Goal: Answer question/provide support: Share knowledge or assist other users

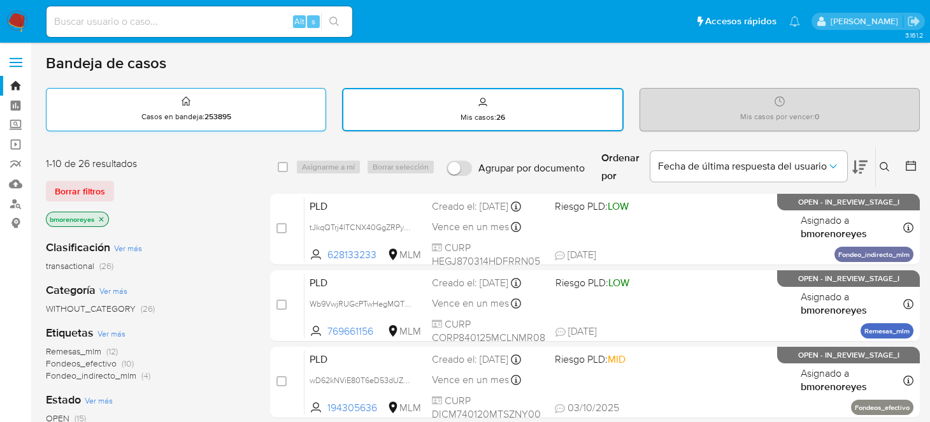
click at [192, 112] on p "Casos en bandeja : 253895" at bounding box center [186, 117] width 90 height 10
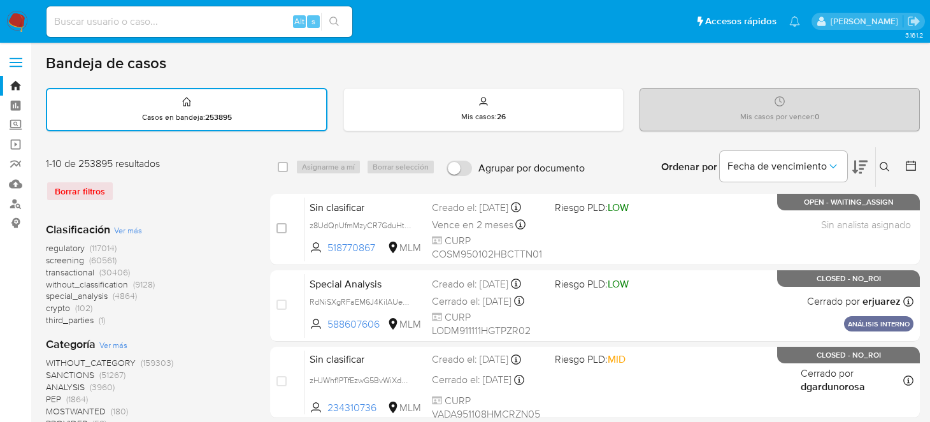
click at [883, 164] on icon at bounding box center [885, 167] width 10 height 10
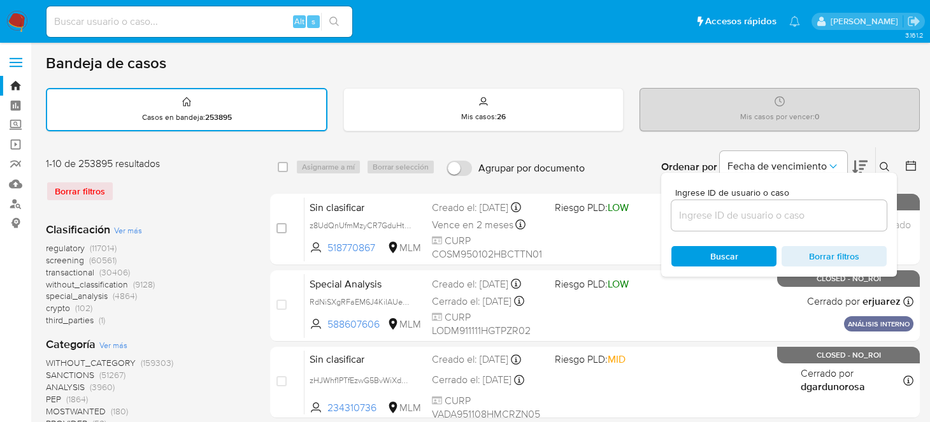
click at [706, 217] on input at bounding box center [779, 215] width 215 height 17
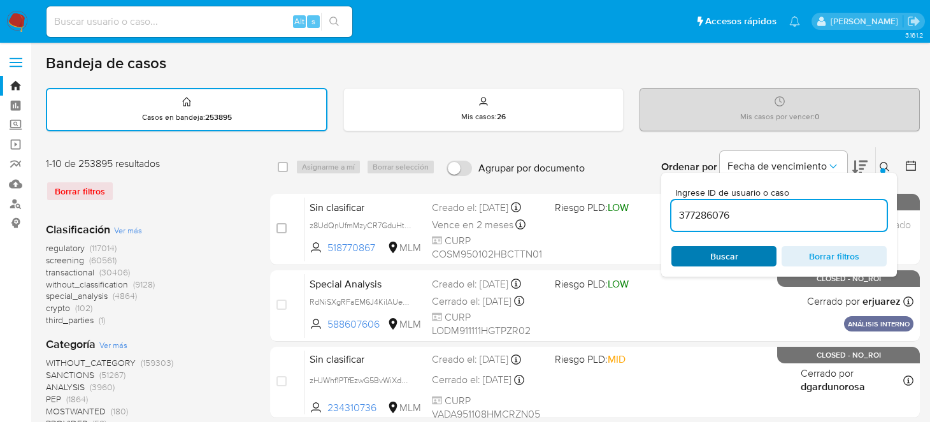
type input "377286076"
click at [702, 252] on span "Buscar" at bounding box center [724, 256] width 87 height 18
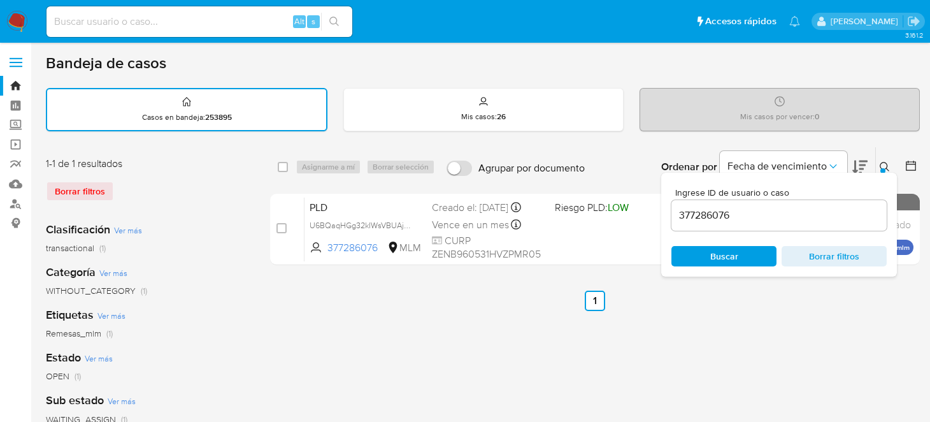
click at [419, 306] on ul "Anterior 1 Siguiente" at bounding box center [595, 301] width 650 height 20
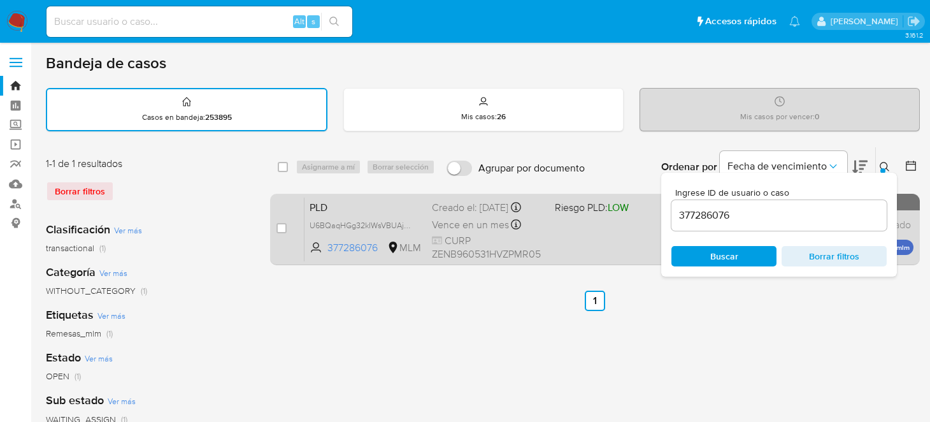
click at [277, 232] on div "case-item-checkbox" at bounding box center [282, 228] width 10 height 13
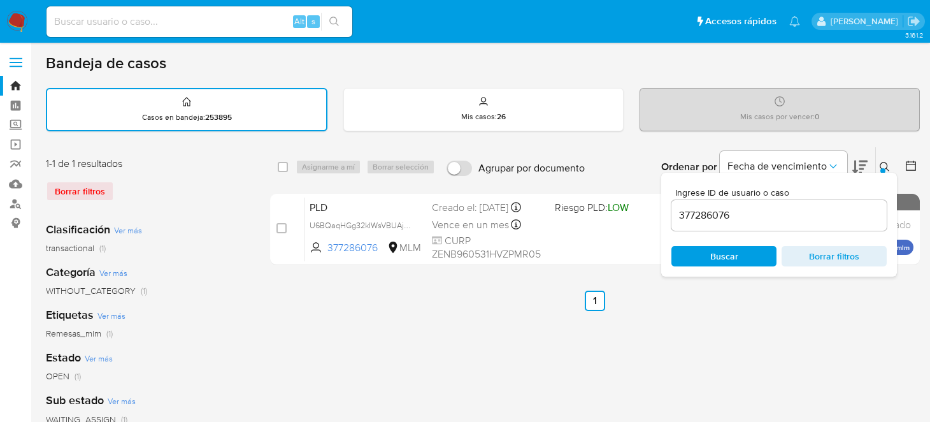
click at [282, 227] on input "checkbox" at bounding box center [282, 228] width 10 height 10
checkbox input "true"
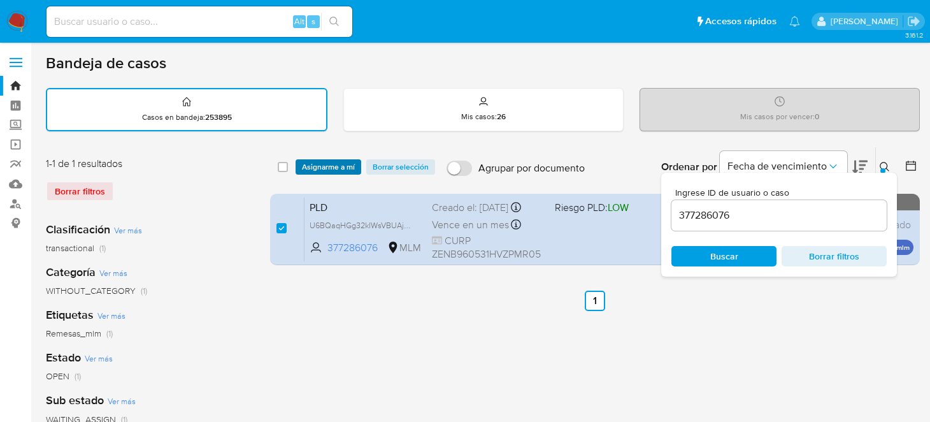
click at [325, 162] on span "Asignarme a mí" at bounding box center [328, 167] width 53 height 13
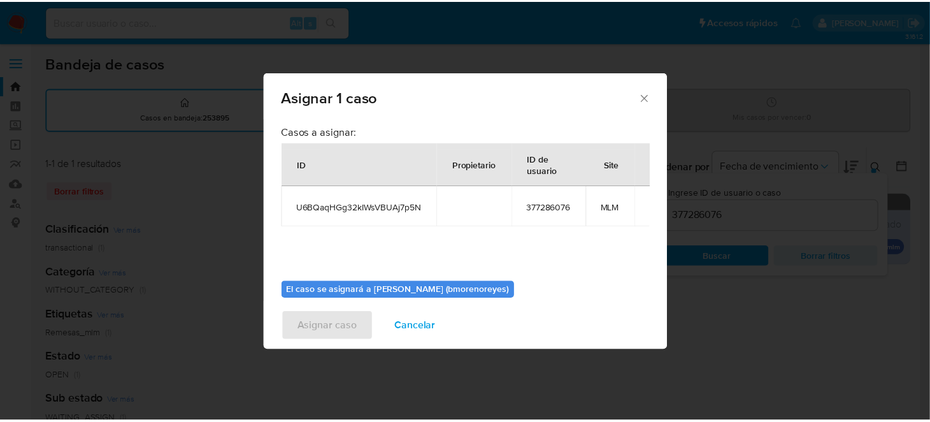
scroll to position [65, 0]
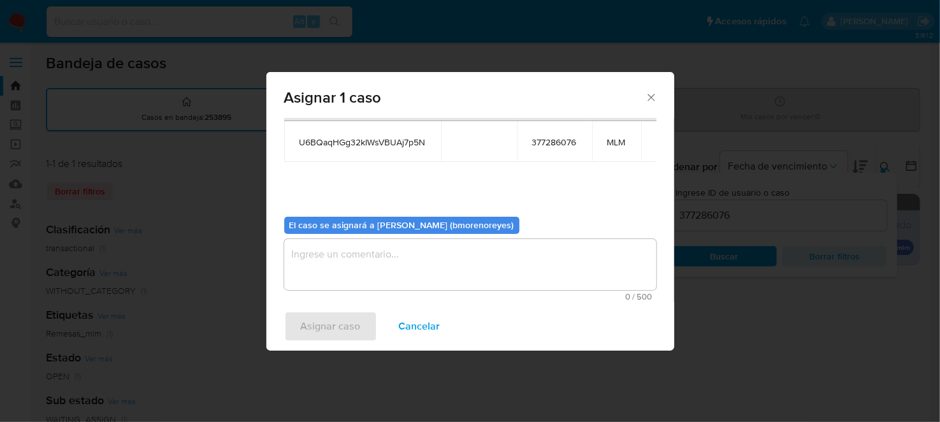
click at [335, 263] on textarea "assign-modal" at bounding box center [470, 264] width 372 height 51
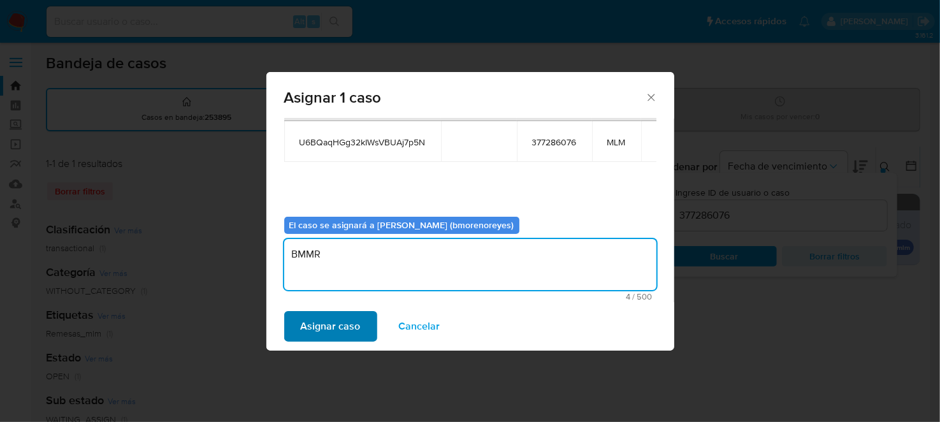
type textarea "BMMR"
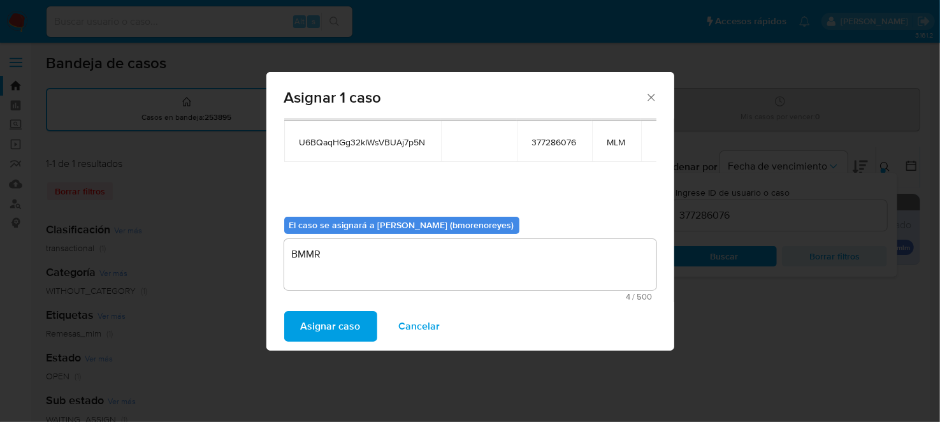
click at [354, 312] on span "Asignar caso" at bounding box center [331, 326] width 60 height 28
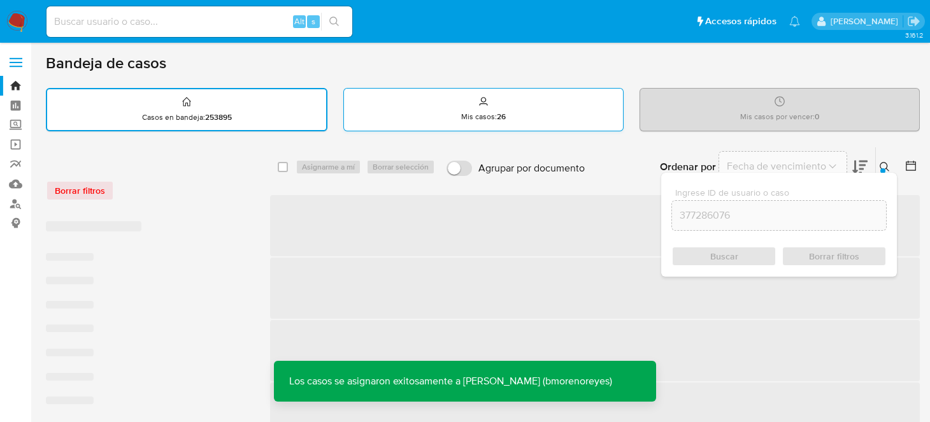
click at [522, 119] on div "Mis casos : 26" at bounding box center [483, 109] width 279 height 41
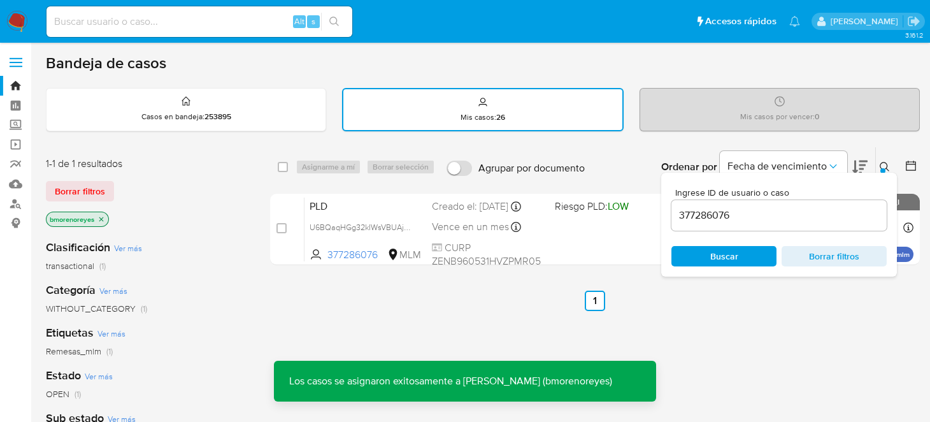
click at [744, 252] on span "Buscar" at bounding box center [724, 256] width 87 height 18
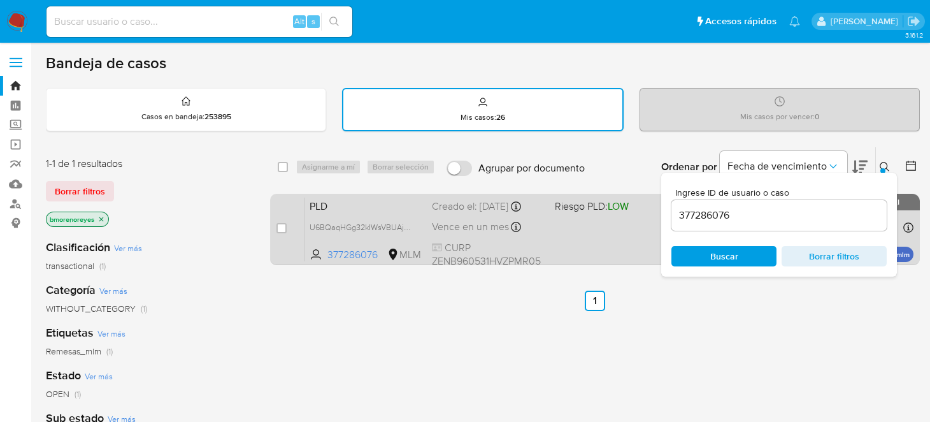
click at [377, 212] on div "PLD U6BQaqHGg32kIWsVBUAj7p5N 377286076 MLM Riesgo PLD: LOW Creado el: [DATE] Cr…" at bounding box center [609, 229] width 609 height 64
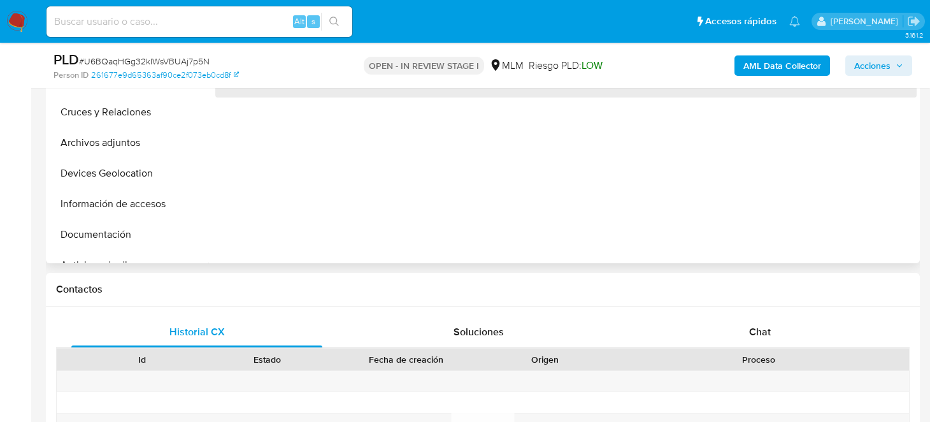
select select "10"
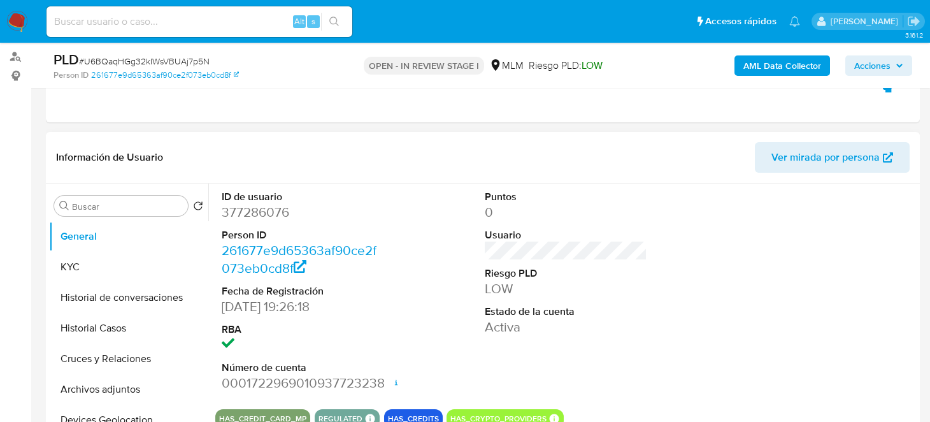
scroll to position [191, 0]
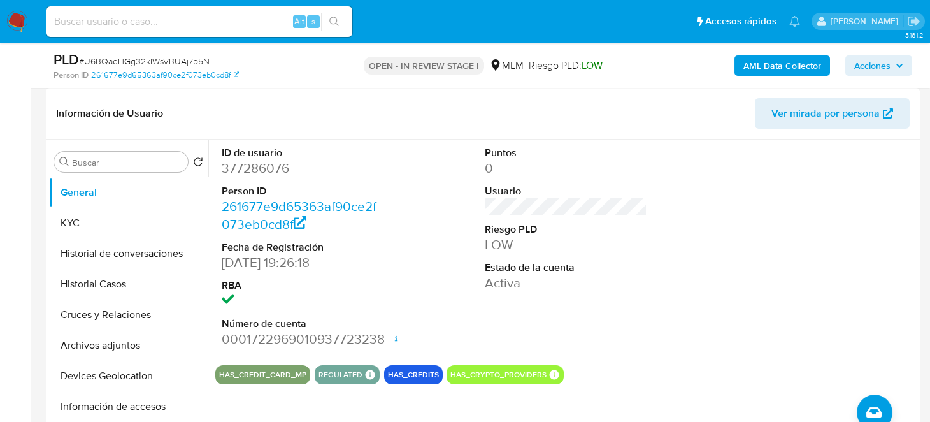
click at [643, 241] on dd "LOW" at bounding box center [566, 245] width 162 height 18
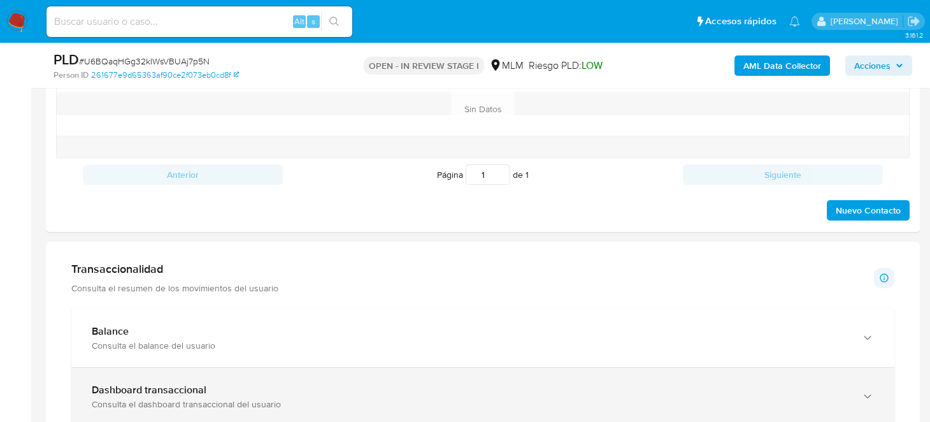
scroll to position [828, 0]
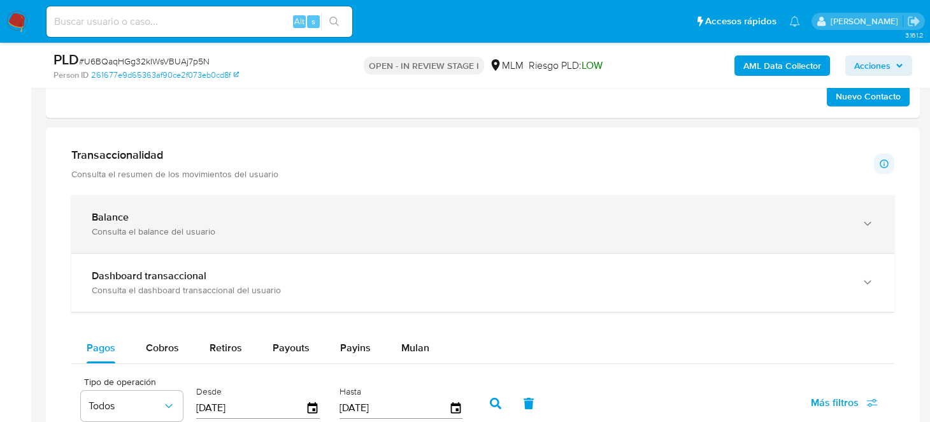
click at [138, 226] on div "Consulta el balance del usuario" at bounding box center [470, 231] width 757 height 11
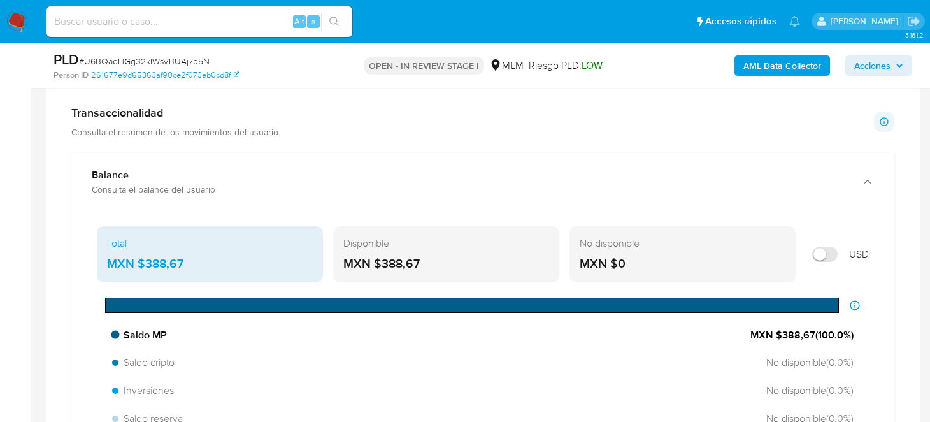
scroll to position [892, 0]
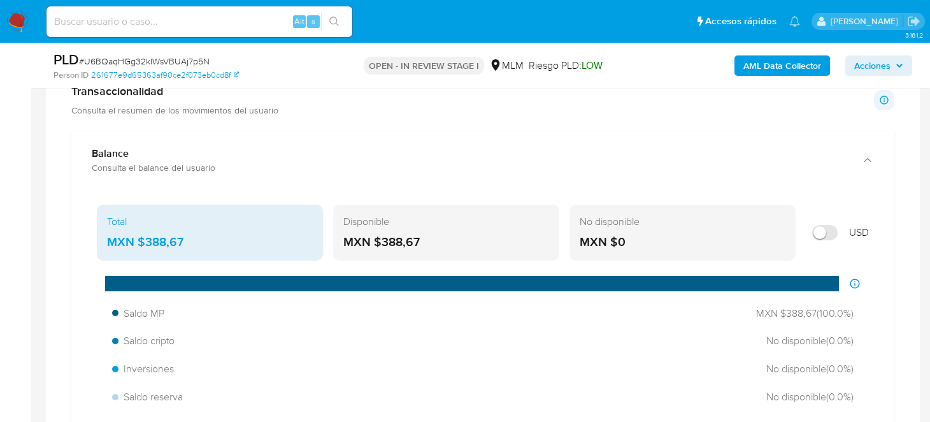
drag, startPoint x: 429, startPoint y: 229, endPoint x: 381, endPoint y: 243, distance: 50.4
click at [381, 243] on div "Disponible MXN $388,67" at bounding box center [446, 233] width 226 height 56
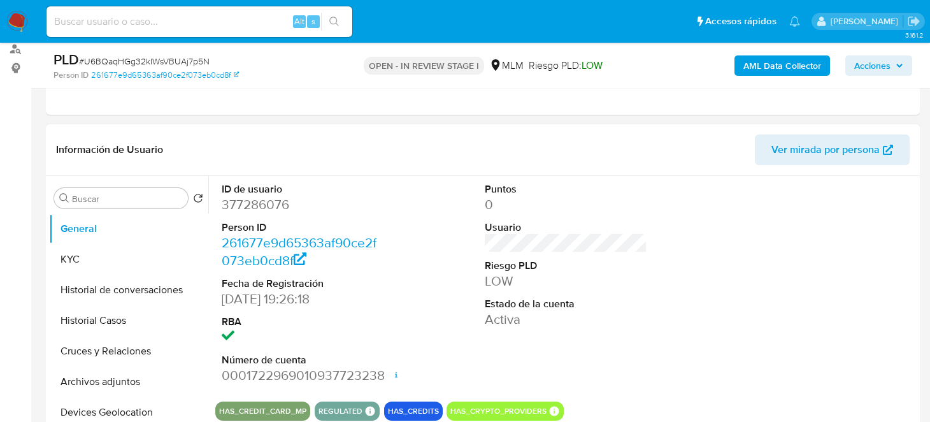
scroll to position [255, 0]
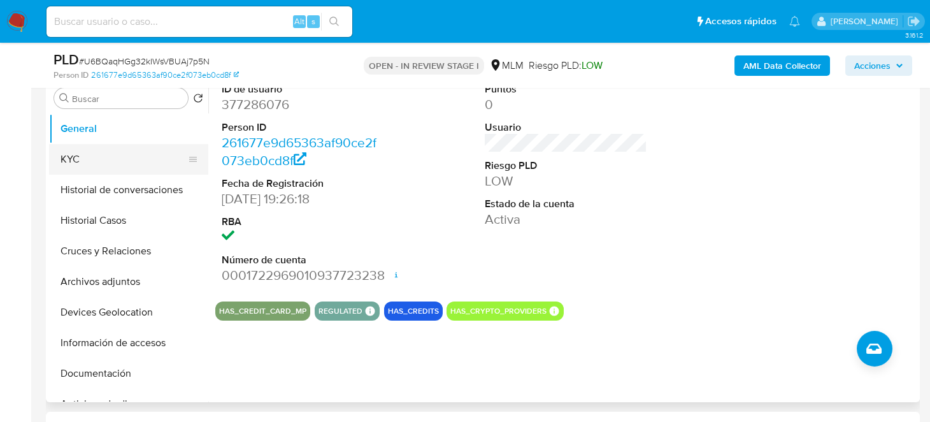
click at [76, 150] on button "KYC" at bounding box center [123, 159] width 149 height 31
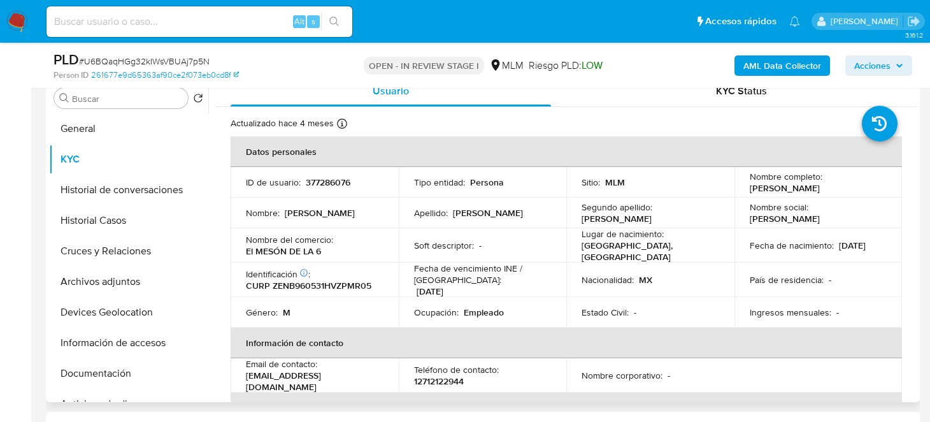
drag, startPoint x: 743, startPoint y: 189, endPoint x: 883, endPoint y: 187, distance: 139.6
click at [883, 187] on td "Nombre completo : Bernardo Noe Zepahua Namictle" at bounding box center [819, 182] width 168 height 31
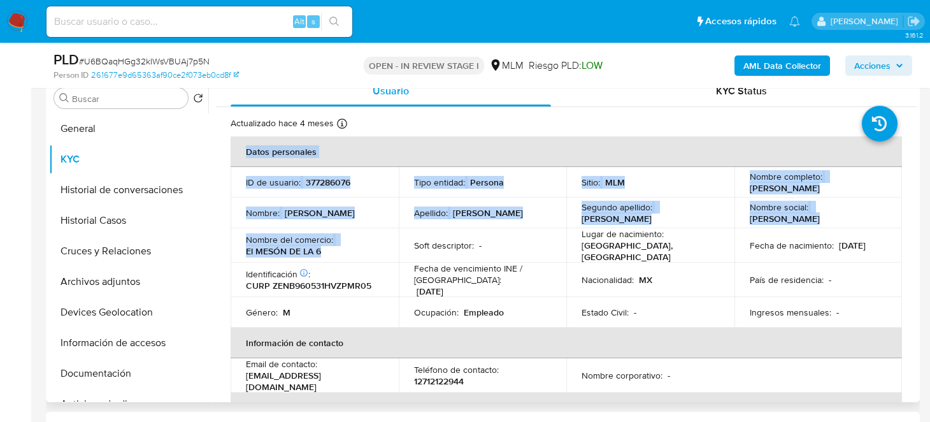
drag, startPoint x: 324, startPoint y: 250, endPoint x: 223, endPoint y: 250, distance: 101.3
click at [263, 252] on p "El MESÓN DE LA 6" at bounding box center [283, 250] width 75 height 11
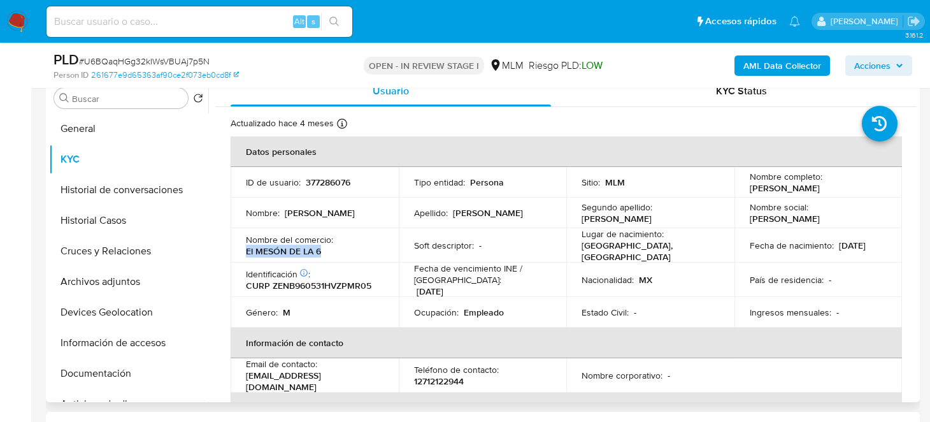
drag, startPoint x: 243, startPoint y: 249, endPoint x: 337, endPoint y: 247, distance: 93.7
click at [337, 247] on td "Nombre del comercio : El MESÓN DE LA 6" at bounding box center [315, 245] width 168 height 34
copy p "El MESÓN DE LA 6"
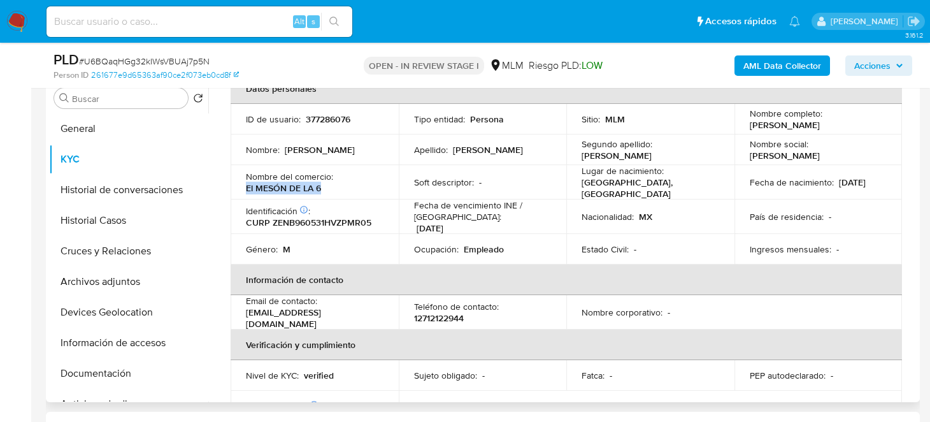
scroll to position [191, 0]
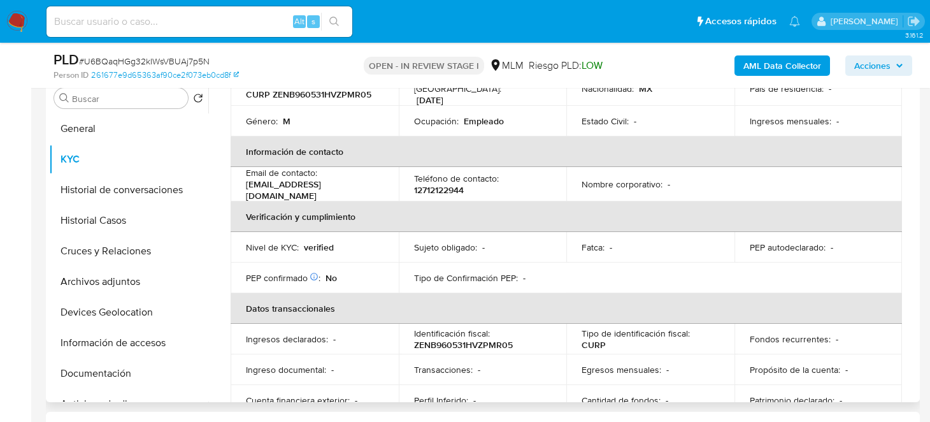
click at [452, 184] on p "12712122944" at bounding box center [439, 189] width 50 height 11
drag, startPoint x: 342, startPoint y: 184, endPoint x: 274, endPoint y: 182, distance: 67.6
click at [280, 184] on div "Email de contacto : zepahuab@gmail.com" at bounding box center [315, 184] width 138 height 34
drag, startPoint x: 245, startPoint y: 175, endPoint x: 303, endPoint y: 194, distance: 61.5
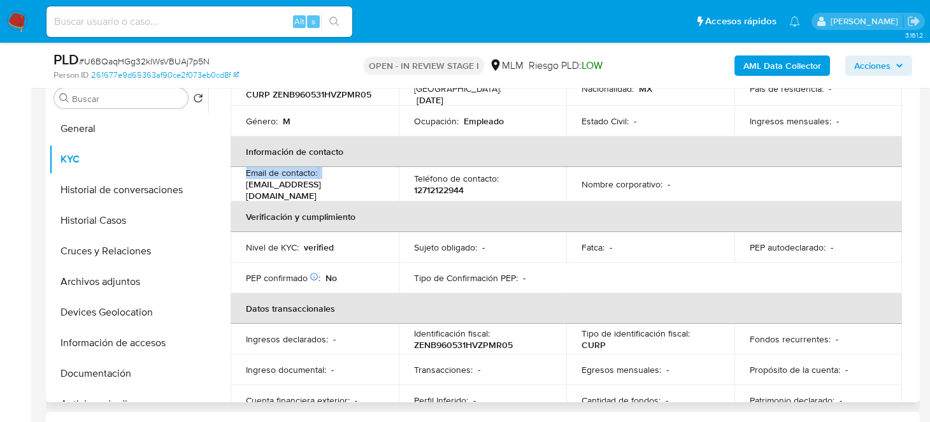
click at [241, 178] on td "Email de contacto : zepahuab@gmail.com" at bounding box center [315, 184] width 168 height 34
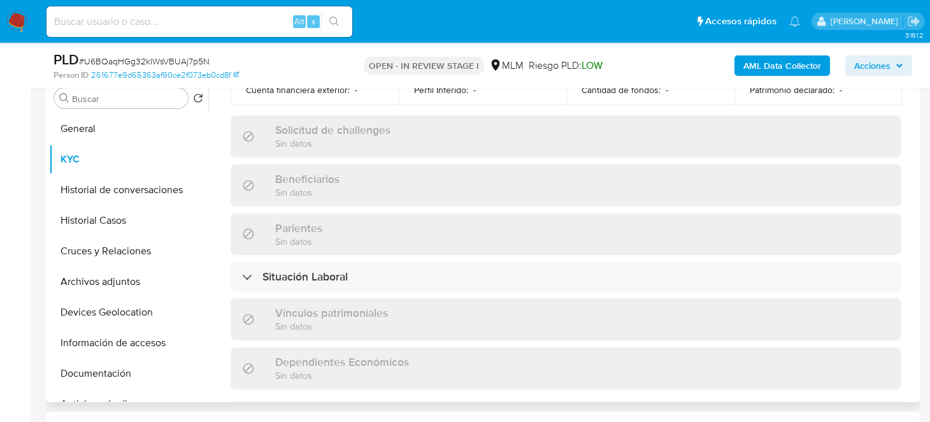
scroll to position [573, 0]
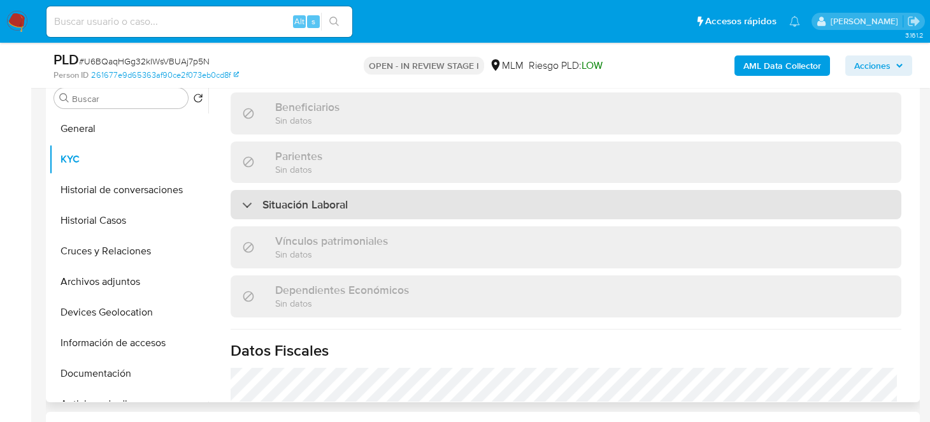
click at [362, 201] on div "Situación Laboral" at bounding box center [566, 204] width 671 height 29
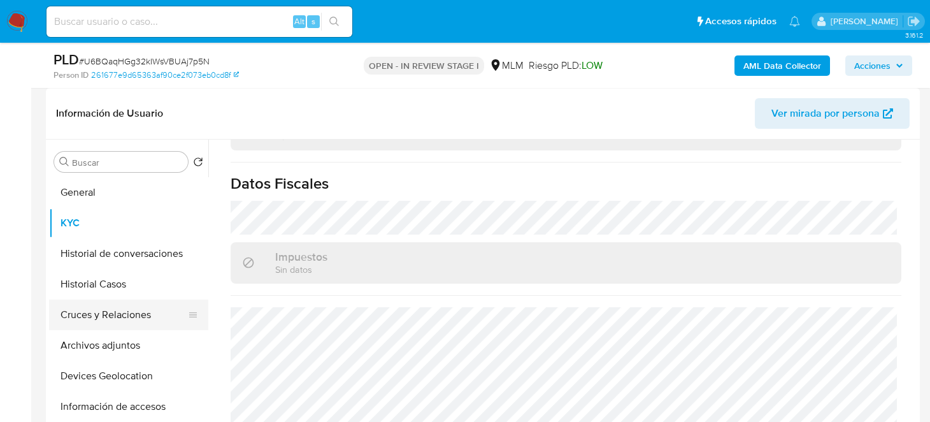
scroll to position [63, 0]
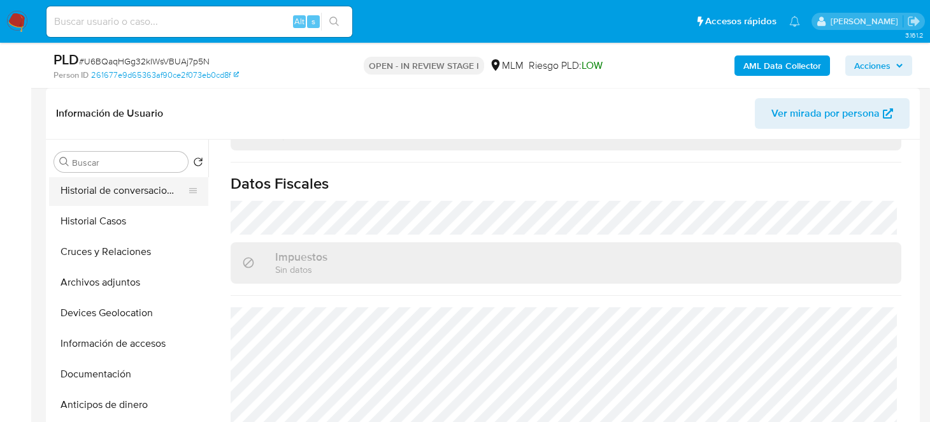
click at [122, 196] on button "Historial de conversaciones" at bounding box center [123, 190] width 149 height 31
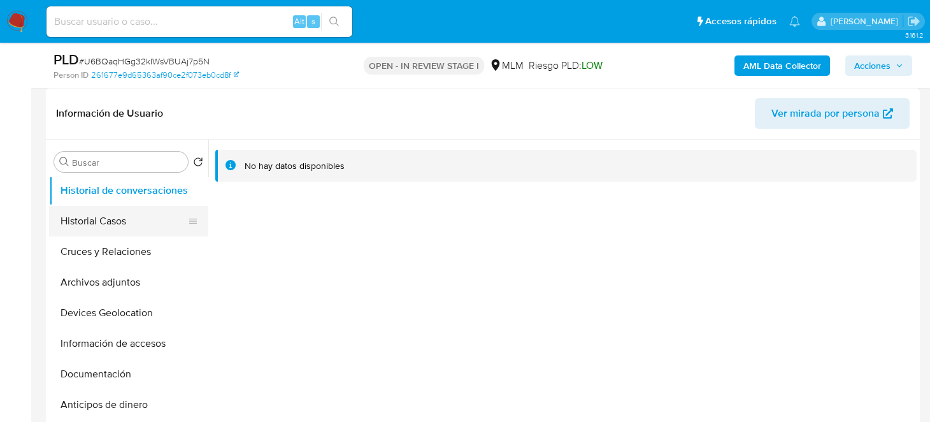
click at [103, 220] on button "Historial Casos" at bounding box center [123, 221] width 149 height 31
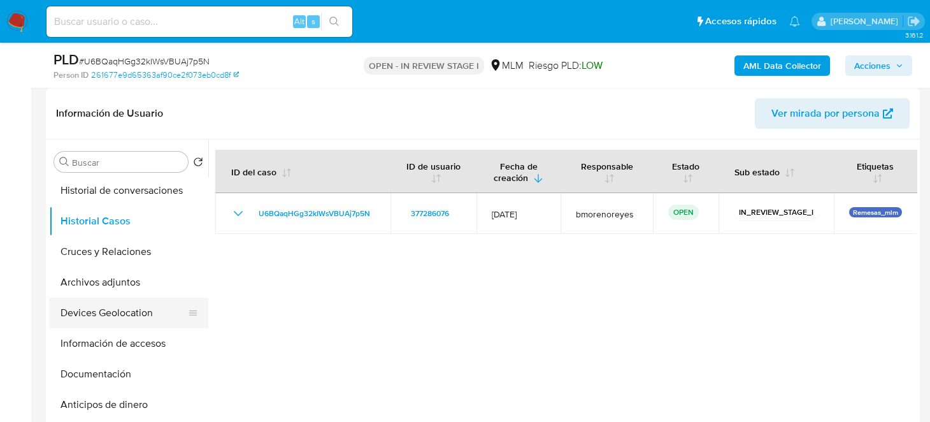
click at [116, 316] on button "Devices Geolocation" at bounding box center [123, 313] width 149 height 31
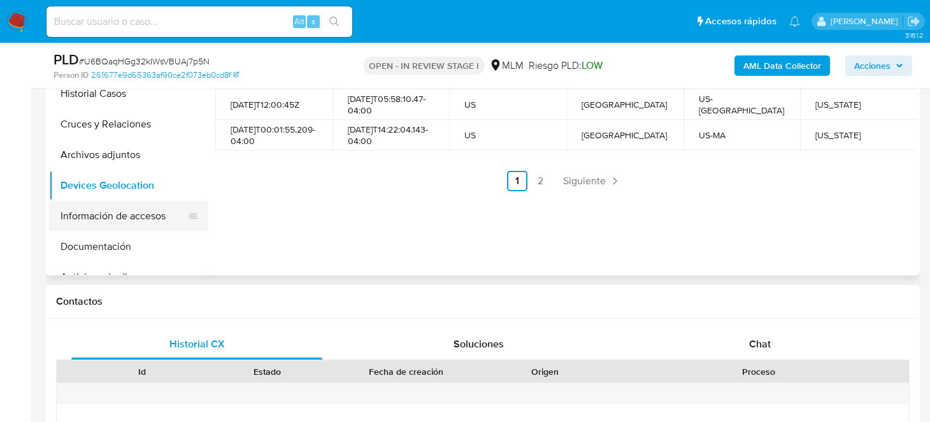
click at [126, 210] on button "Información de accesos" at bounding box center [123, 216] width 149 height 31
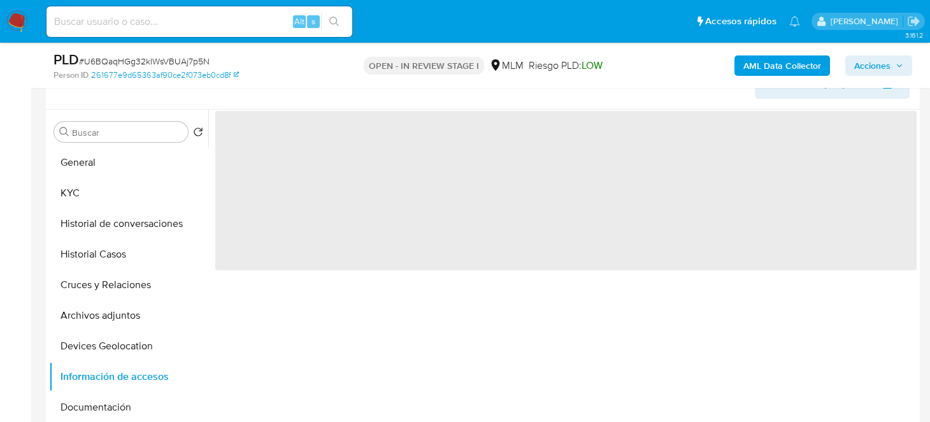
scroll to position [191, 0]
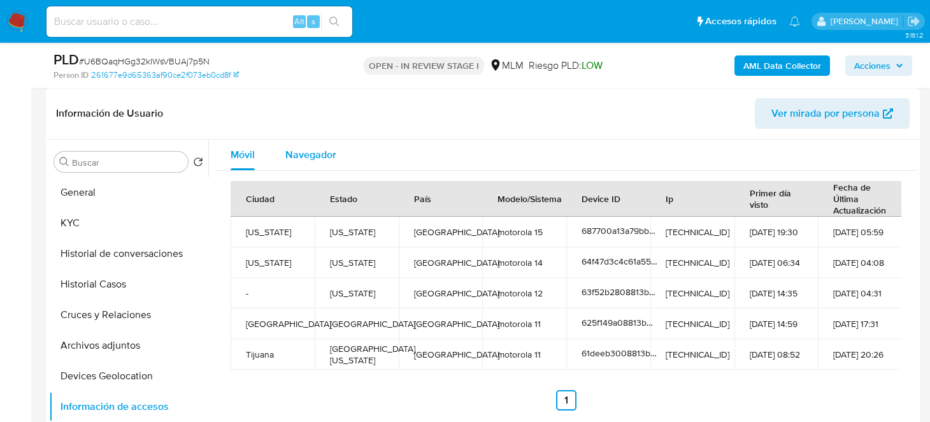
click at [322, 160] on span "Navegador" at bounding box center [310, 154] width 51 height 15
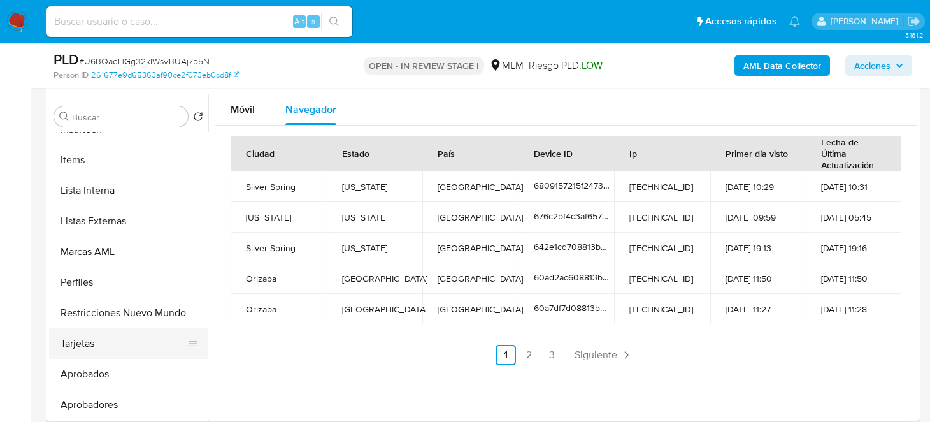
scroll to position [255, 0]
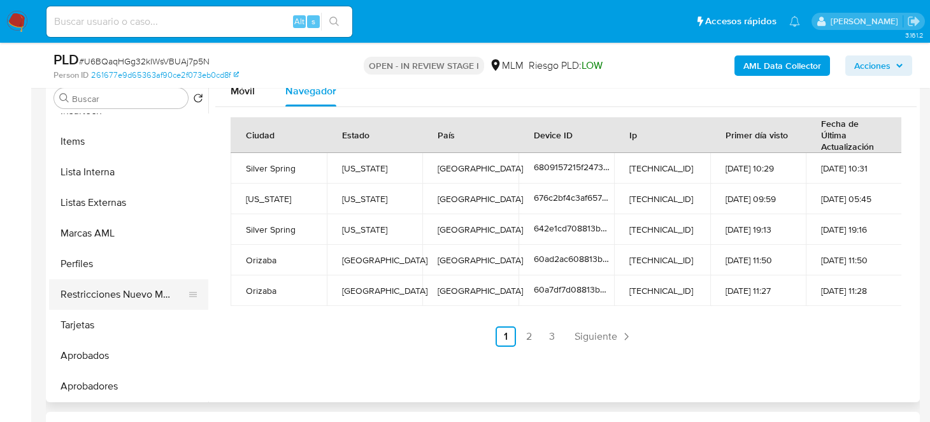
click at [114, 303] on button "Restricciones Nuevo Mundo" at bounding box center [123, 294] width 149 height 31
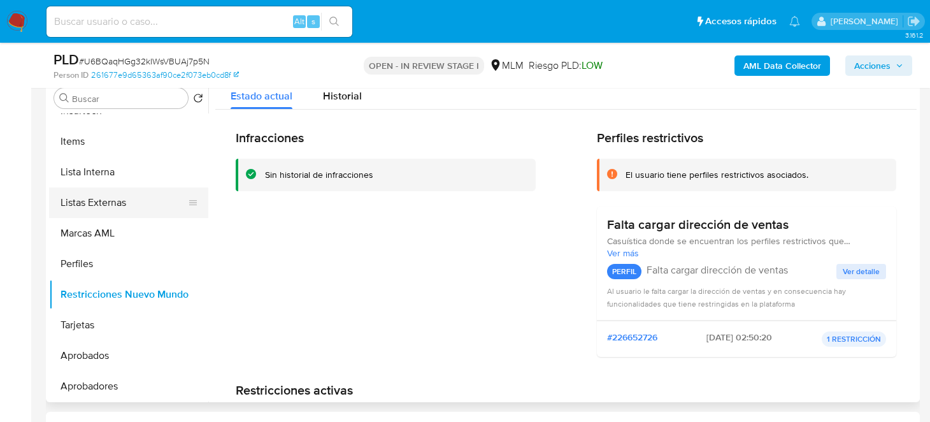
click at [107, 192] on button "Listas Externas" at bounding box center [123, 202] width 149 height 31
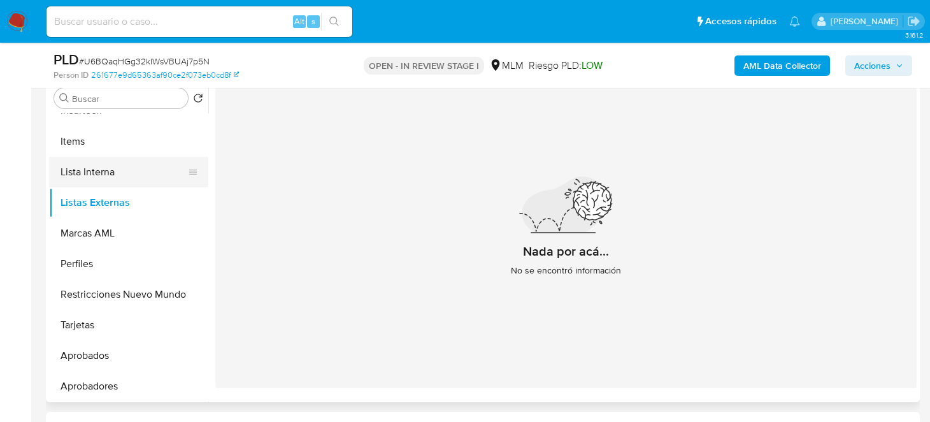
drag, startPoint x: 99, startPoint y: 168, endPoint x: 107, endPoint y: 173, distance: 9.7
click at [99, 168] on button "Lista Interna" at bounding box center [123, 172] width 149 height 31
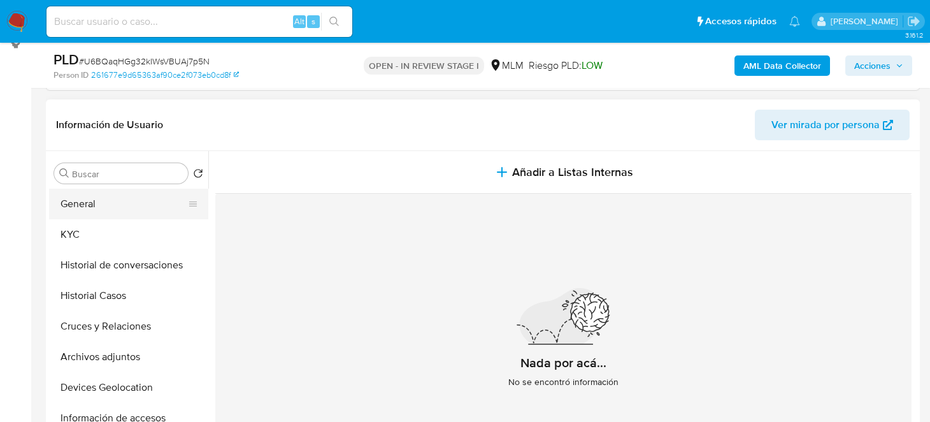
scroll to position [127, 0]
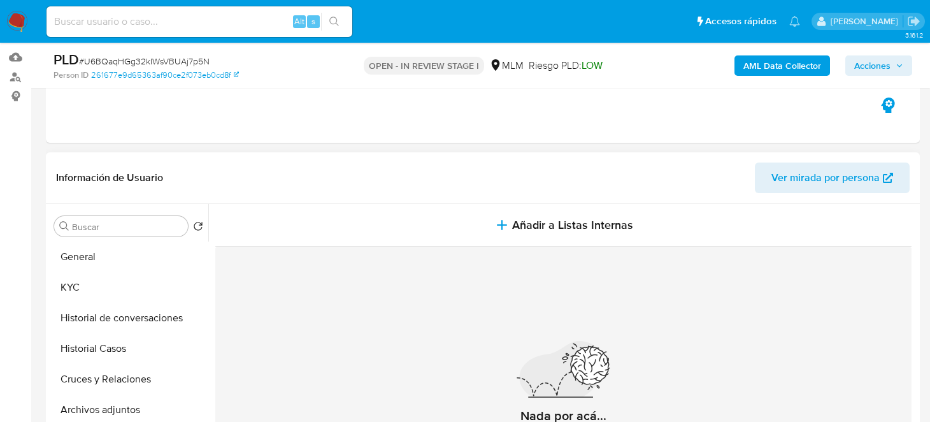
drag, startPoint x: 101, startPoint y: 343, endPoint x: 311, endPoint y: 356, distance: 210.0
click at [101, 344] on button "Historial Casos" at bounding box center [128, 348] width 159 height 31
